Goal: Register for event/course

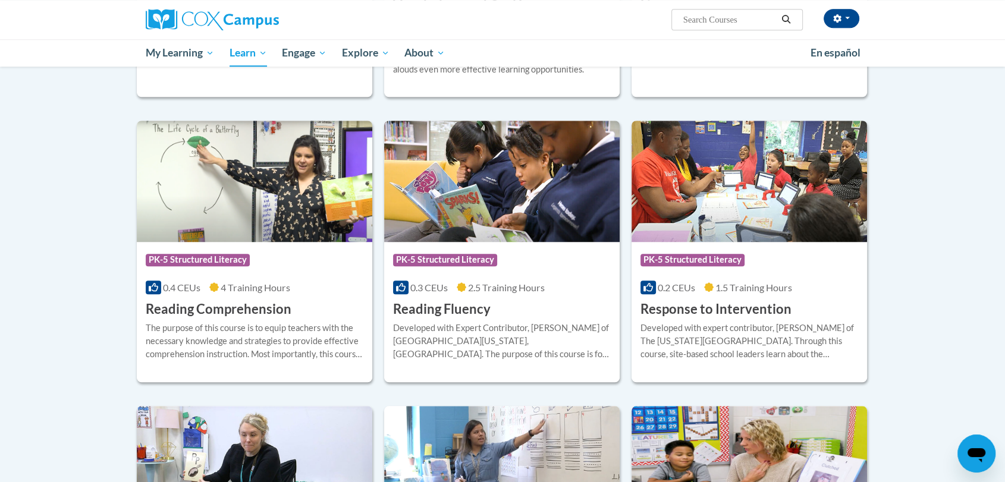
scroll to position [943, 0]
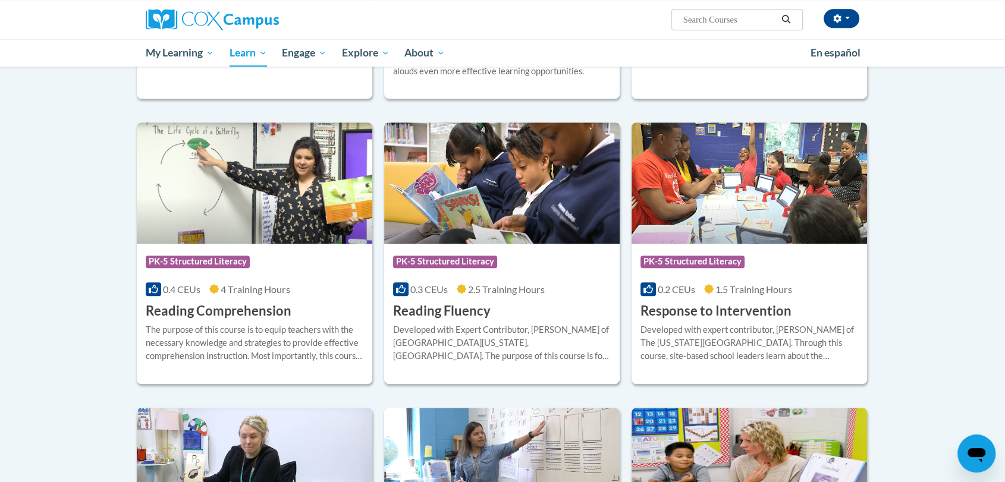
click at [435, 225] on img at bounding box center [501, 182] width 235 height 121
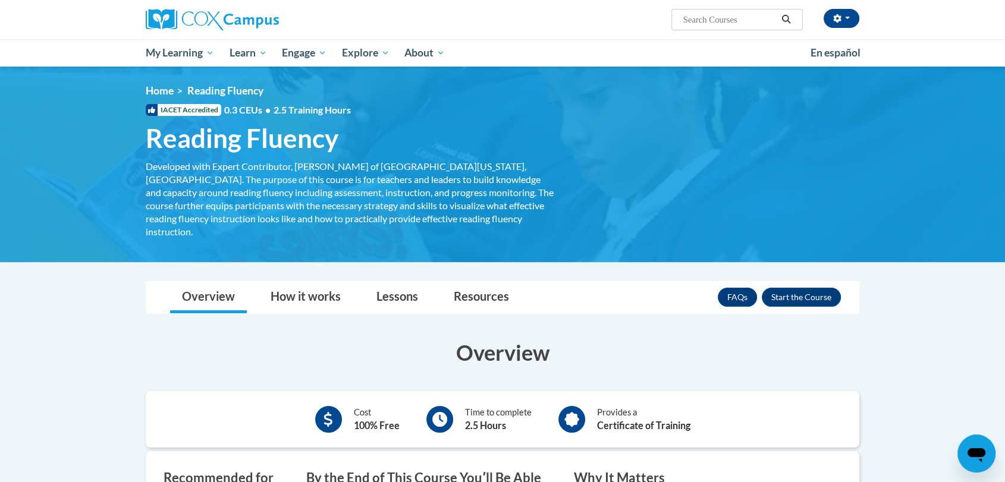
scroll to position [73, 0]
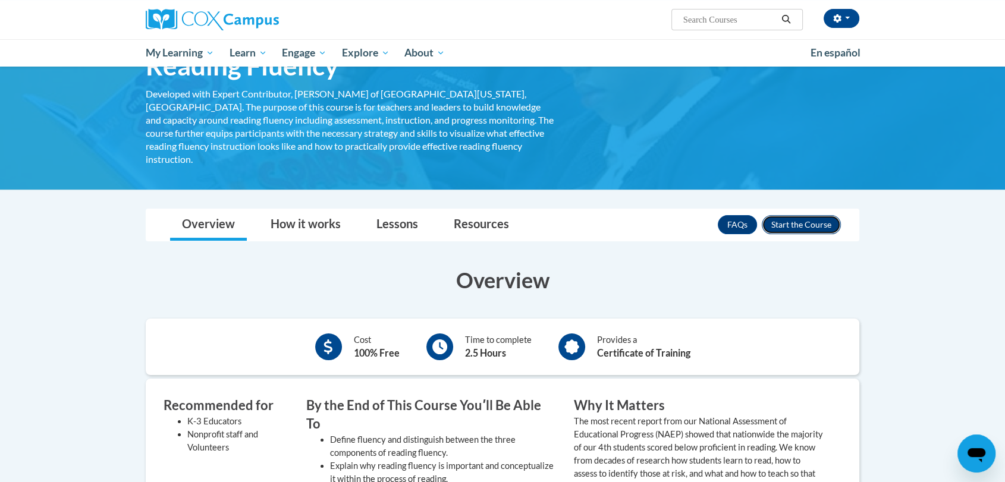
click at [790, 215] on button "Enroll" at bounding box center [801, 224] width 79 height 19
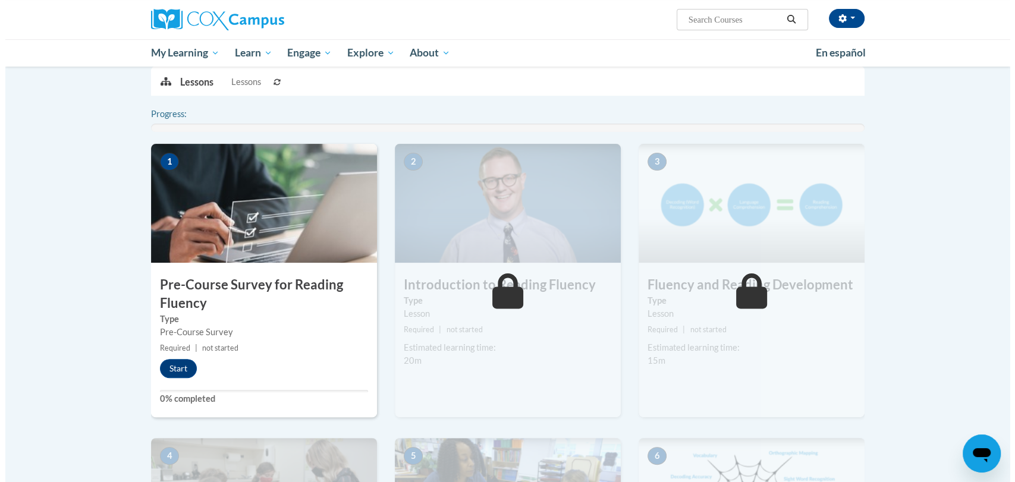
scroll to position [246, 0]
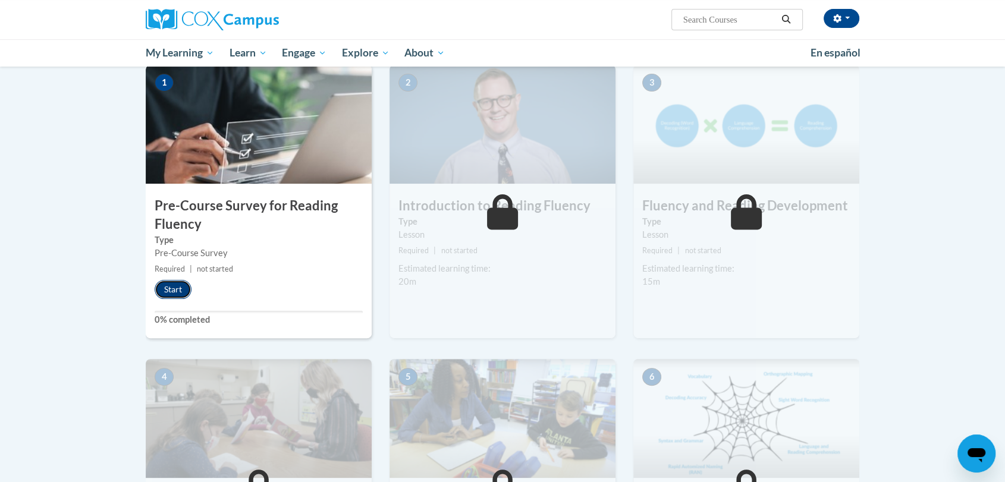
click at [171, 293] on button "Start" at bounding box center [173, 289] width 37 height 19
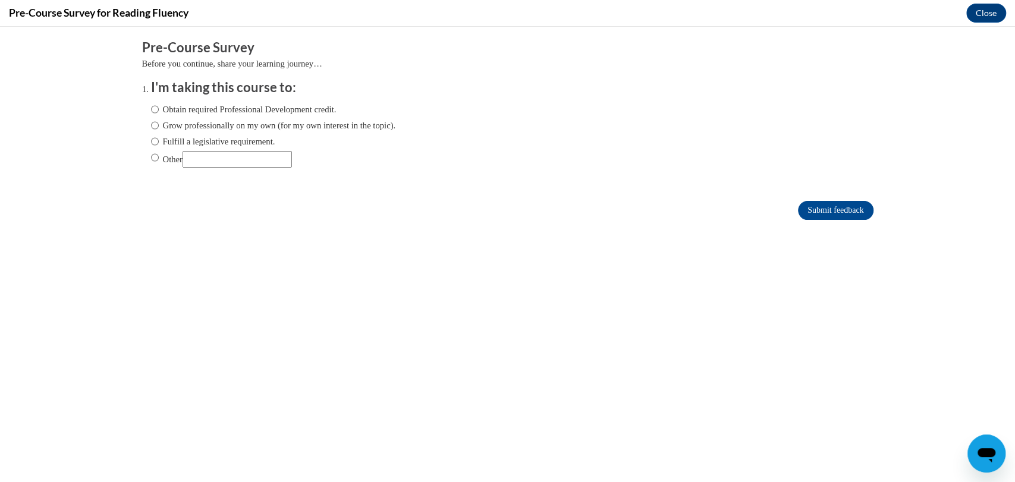
scroll to position [0, 0]
click at [180, 112] on label "Obtain required Professional Development credit." at bounding box center [243, 109] width 185 height 13
click at [159, 112] on input "Obtain required Professional Development credit." at bounding box center [155, 109] width 8 height 13
radio input "true"
click at [807, 216] on input "Submit feedback" at bounding box center [835, 210] width 75 height 19
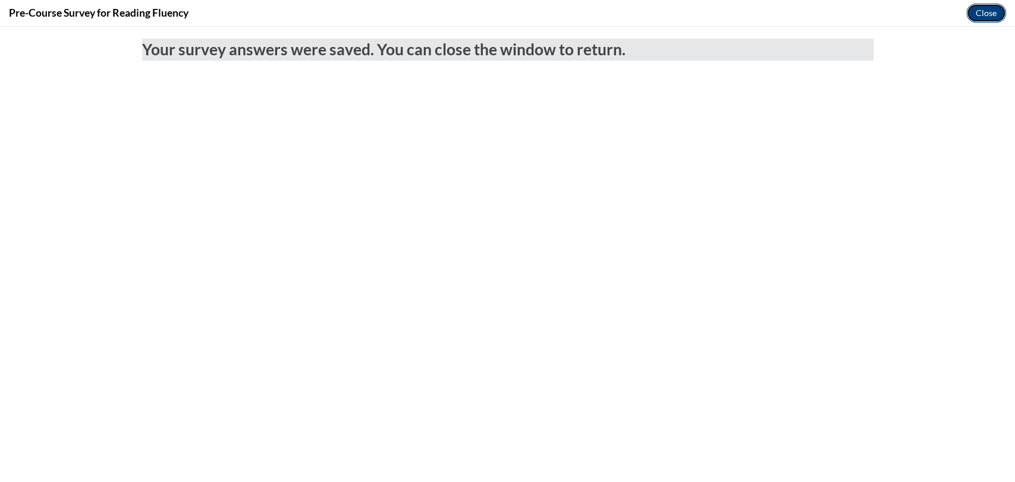
click at [983, 7] on button "Close" at bounding box center [986, 13] width 40 height 19
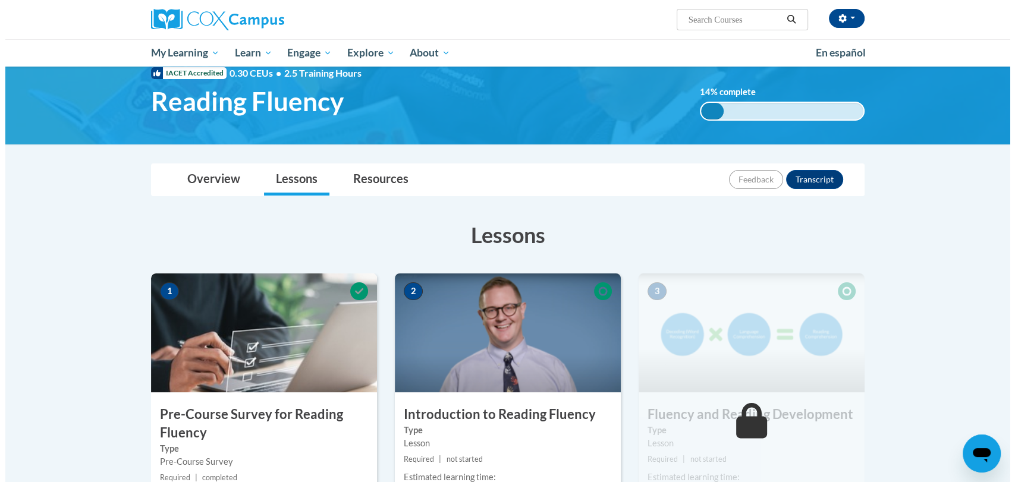
scroll to position [166, 0]
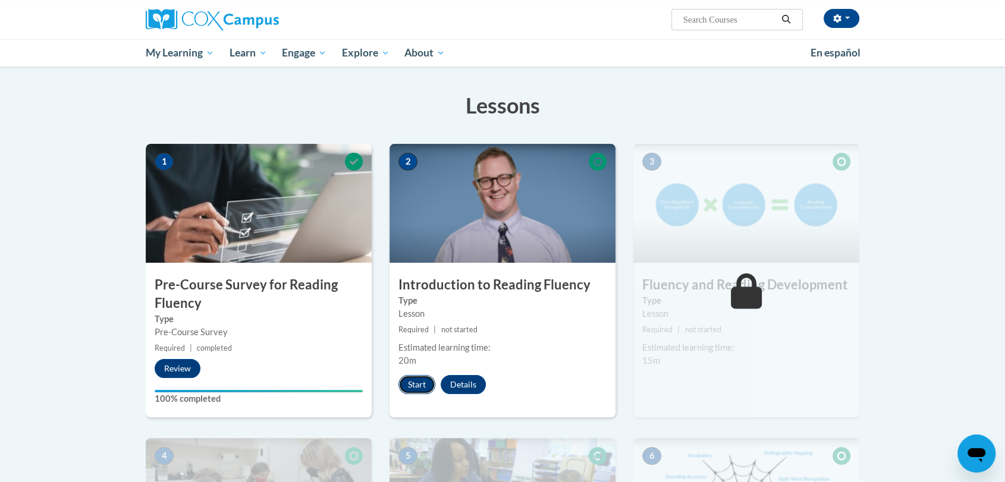
click at [416, 378] on button "Start" at bounding box center [416, 384] width 37 height 19
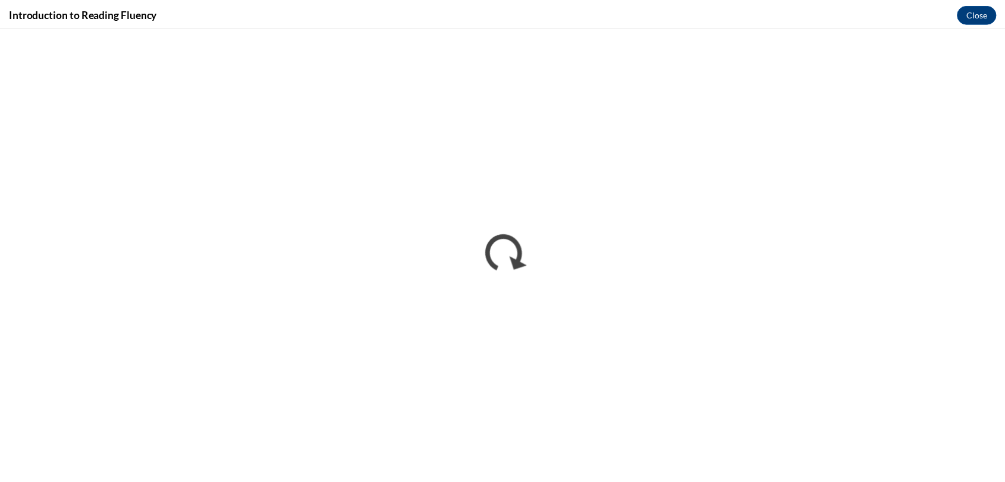
scroll to position [0, 0]
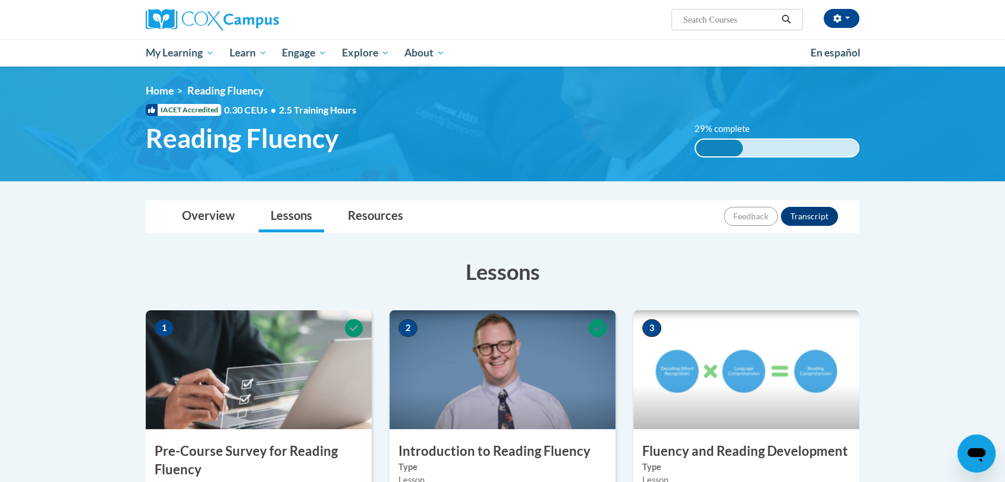
click at [781, 257] on h3 "Lessons" at bounding box center [502, 272] width 713 height 30
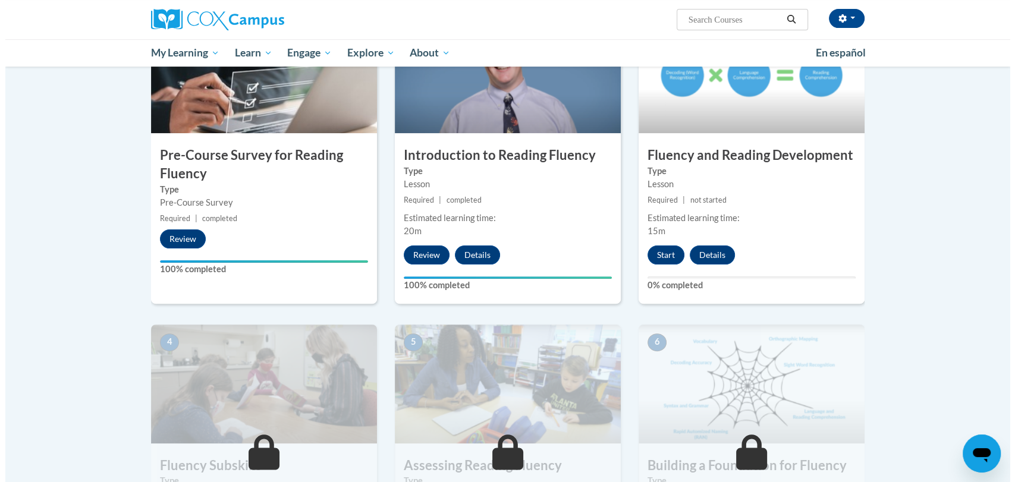
scroll to position [298, 0]
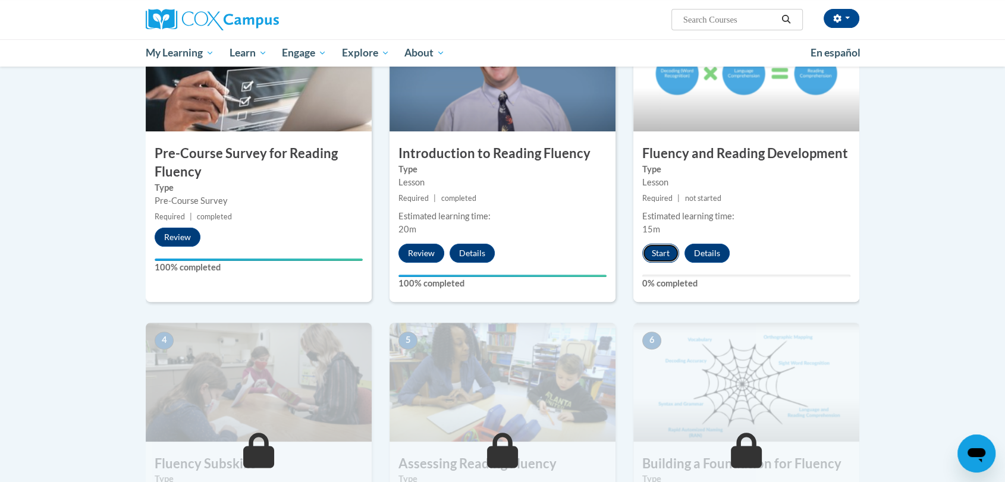
click at [654, 258] on button "Start" at bounding box center [660, 253] width 37 height 19
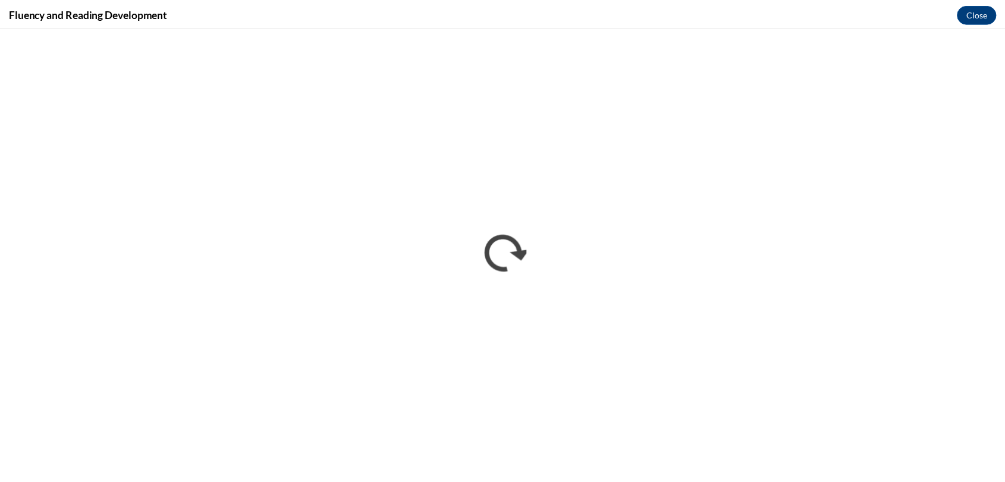
scroll to position [0, 0]
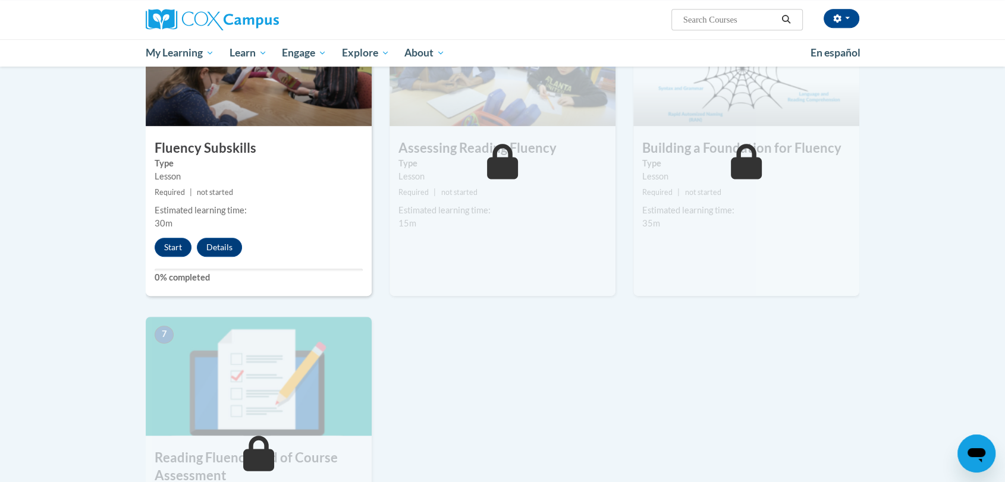
scroll to position [575, 0]
